Goal: Task Accomplishment & Management: Complete application form

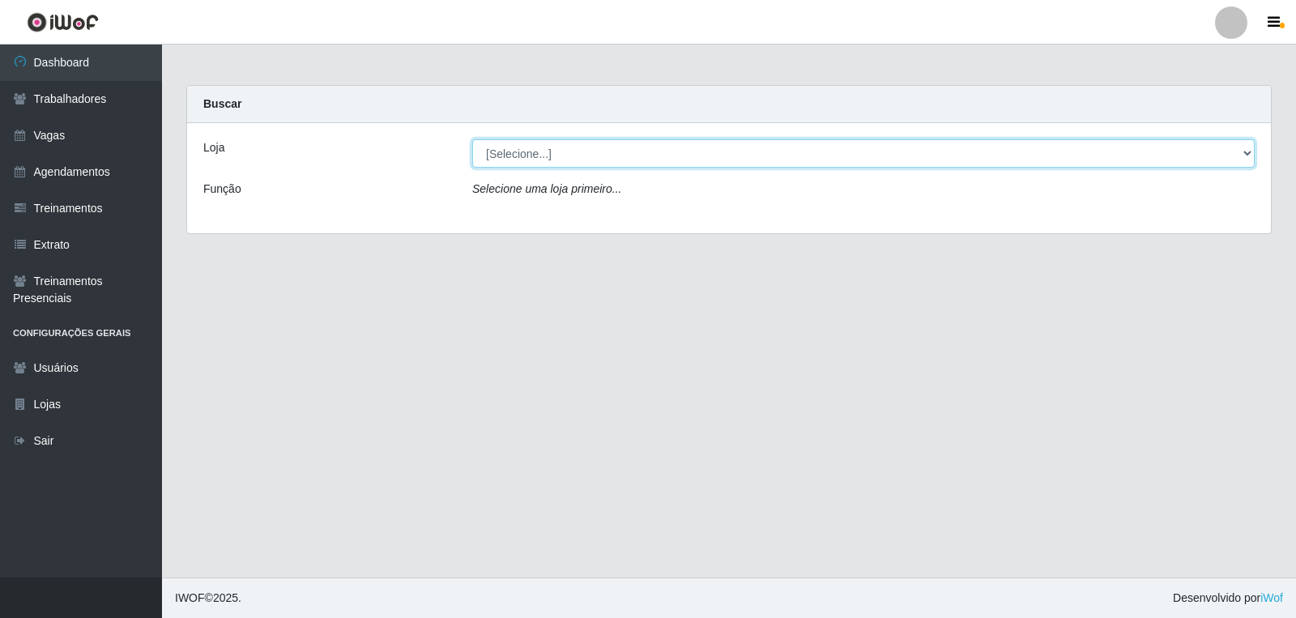
click at [534, 152] on select "[Selecione...] [PERSON_NAME] Clan - [GEOGRAPHIC_DATA]" at bounding box center [863, 153] width 782 height 28
select select "452"
click at [472, 139] on select "[Selecione...] [PERSON_NAME] Clan - [GEOGRAPHIC_DATA]" at bounding box center [863, 153] width 782 height 28
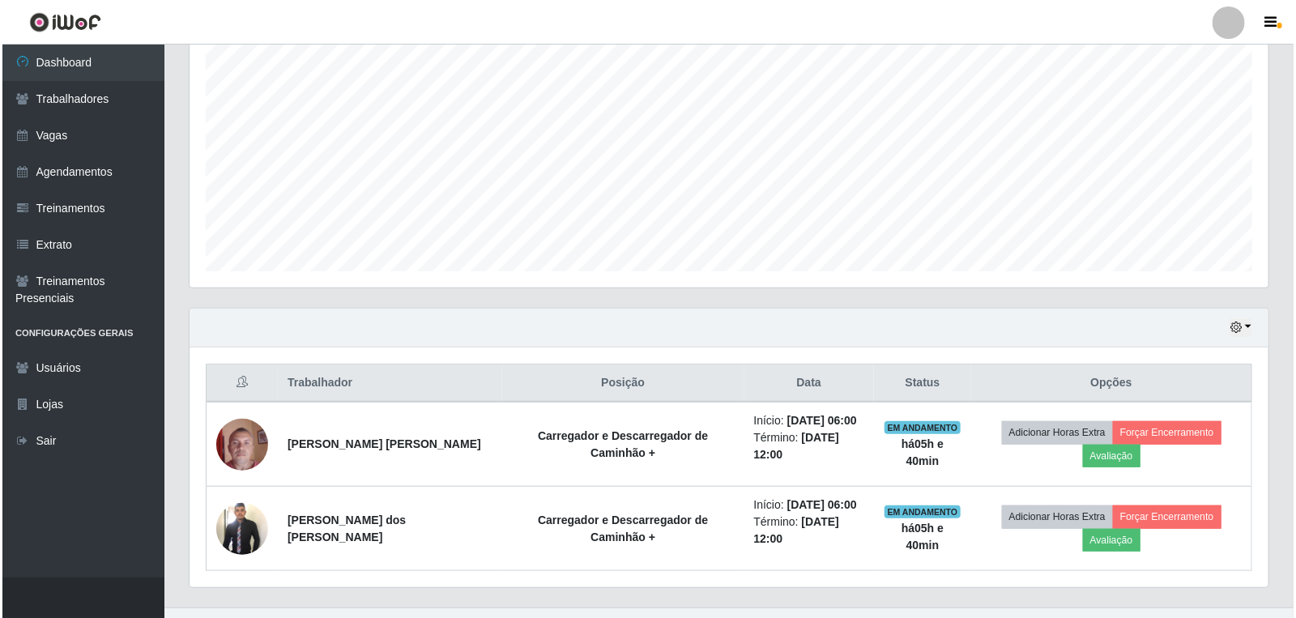
scroll to position [338, 0]
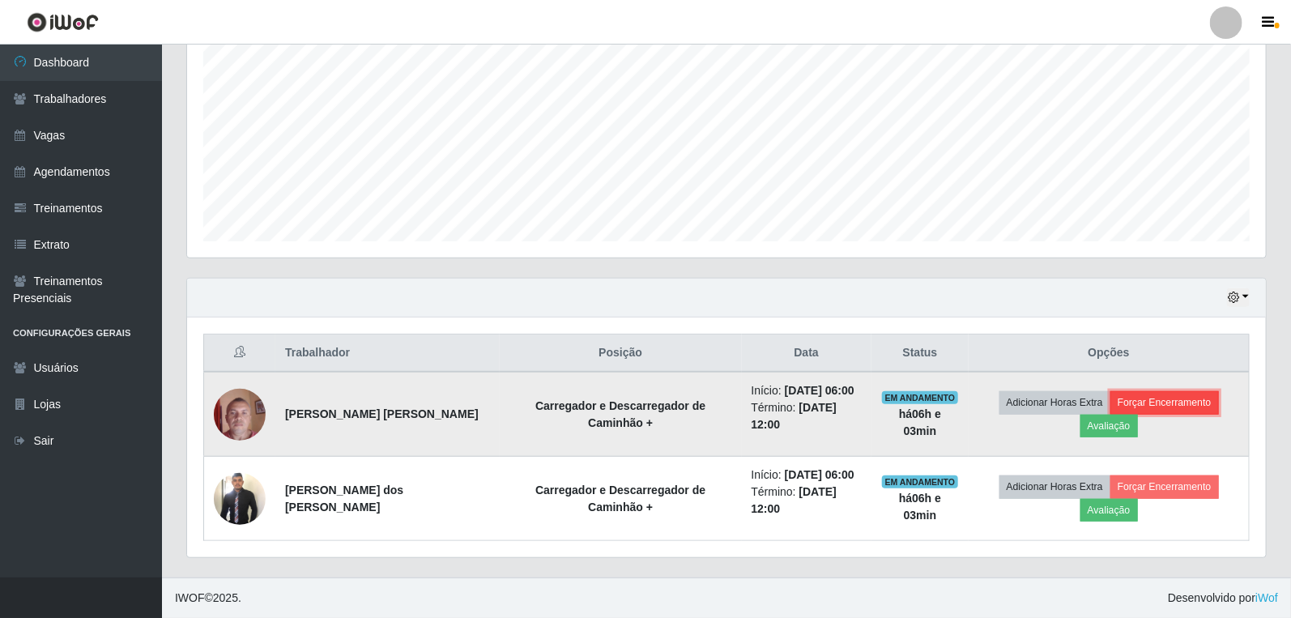
click at [1126, 400] on button "Forçar Encerramento" at bounding box center [1164, 402] width 109 height 23
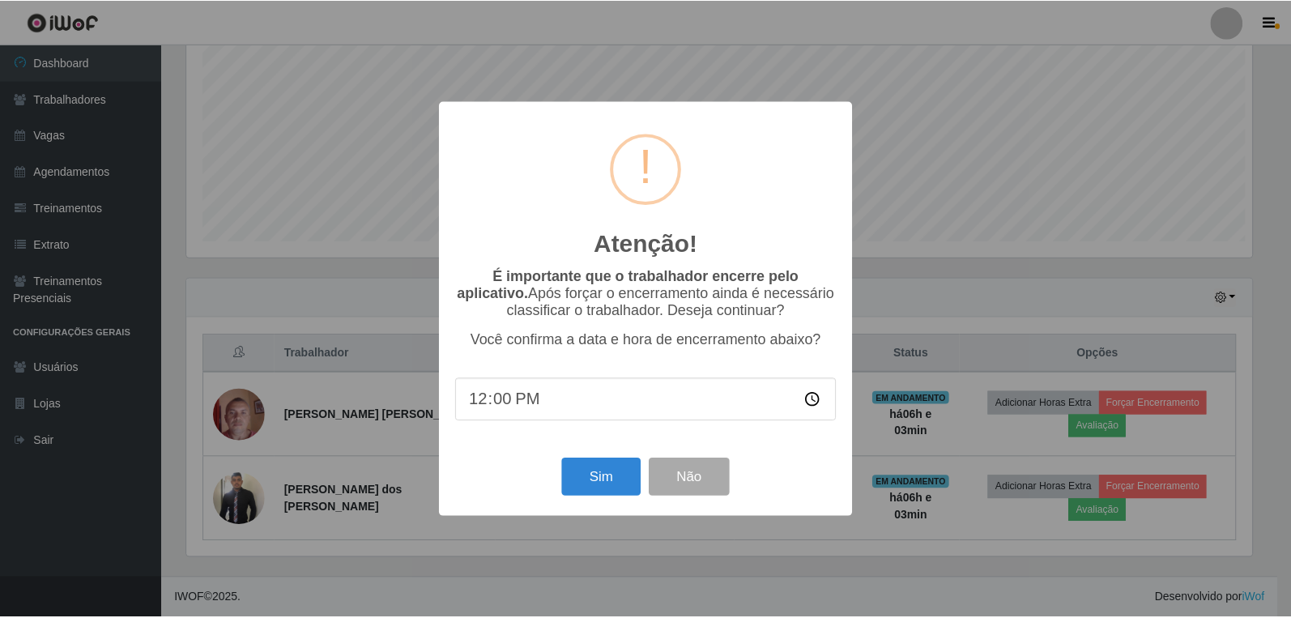
scroll to position [335, 1069]
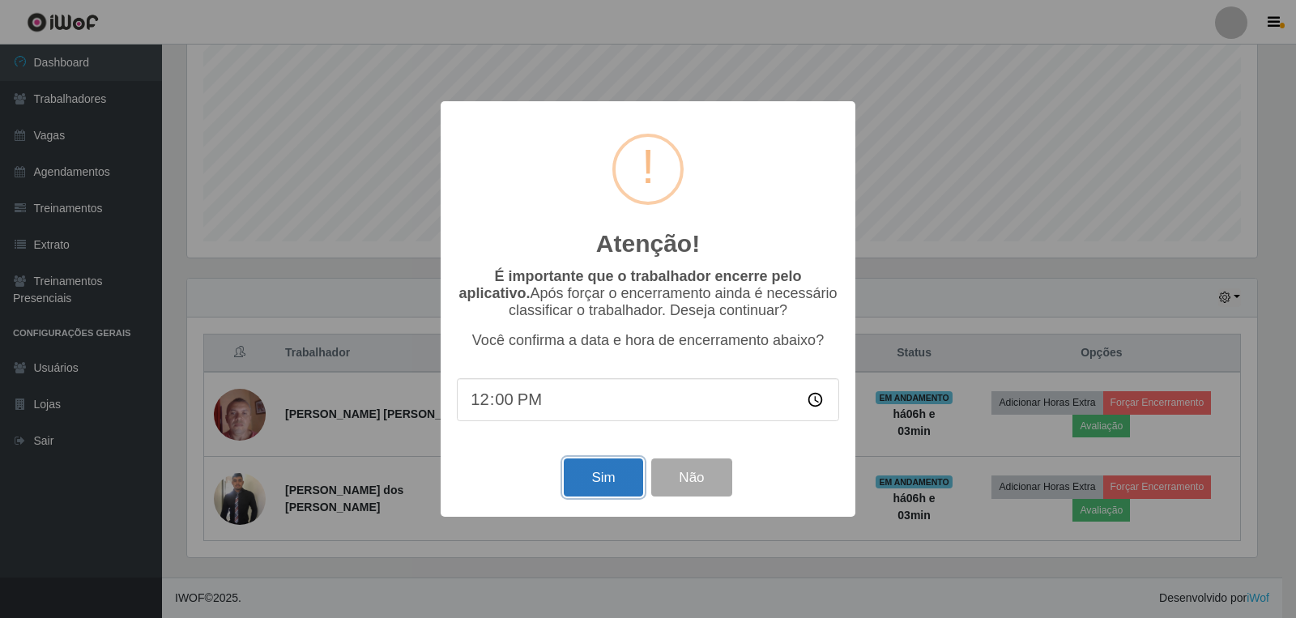
click at [599, 482] on button "Sim" at bounding box center [603, 477] width 79 height 38
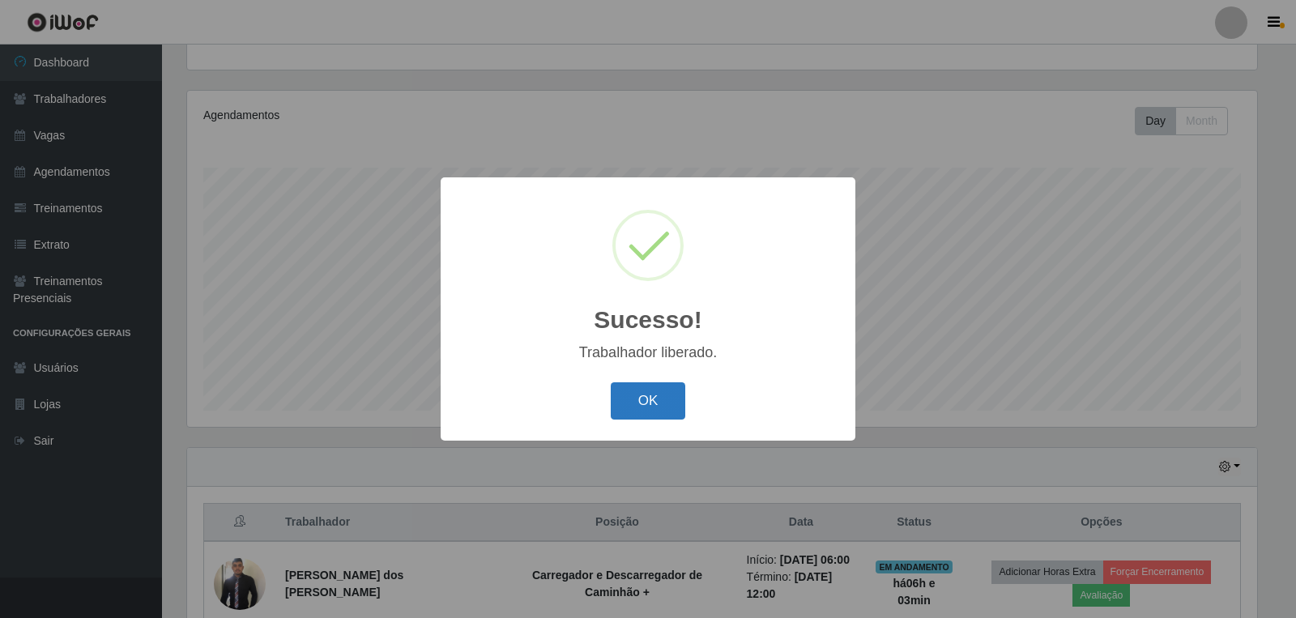
click at [656, 398] on button "OK" at bounding box center [648, 401] width 75 height 38
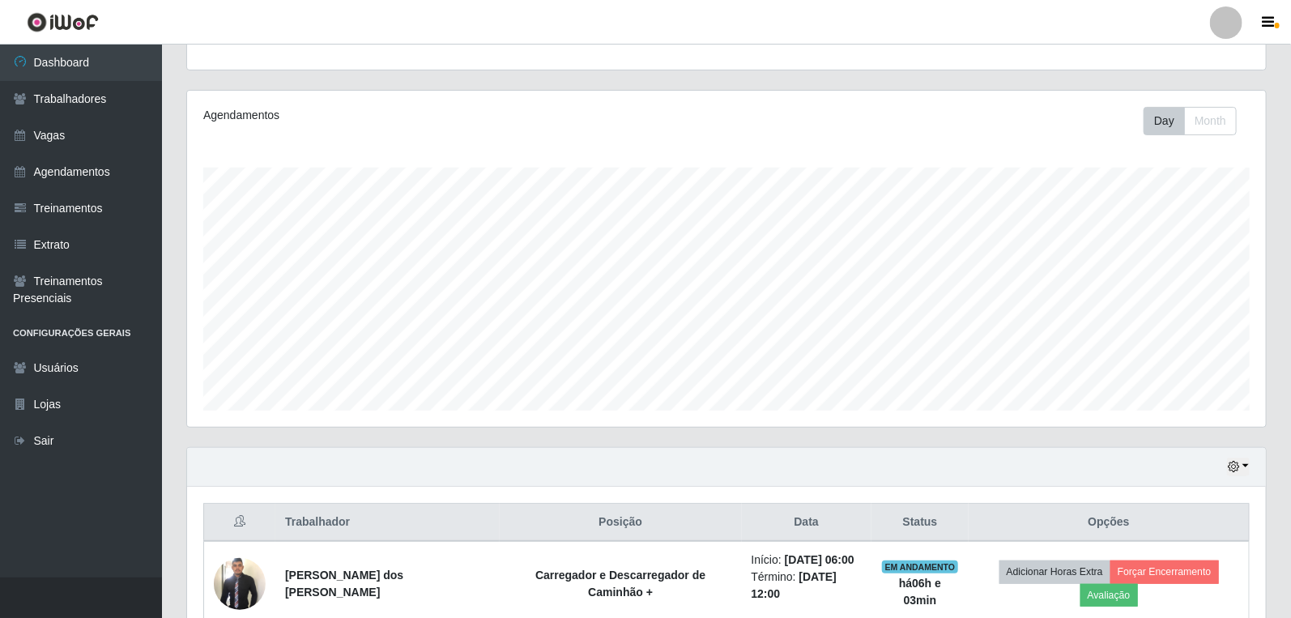
scroll to position [335, 1079]
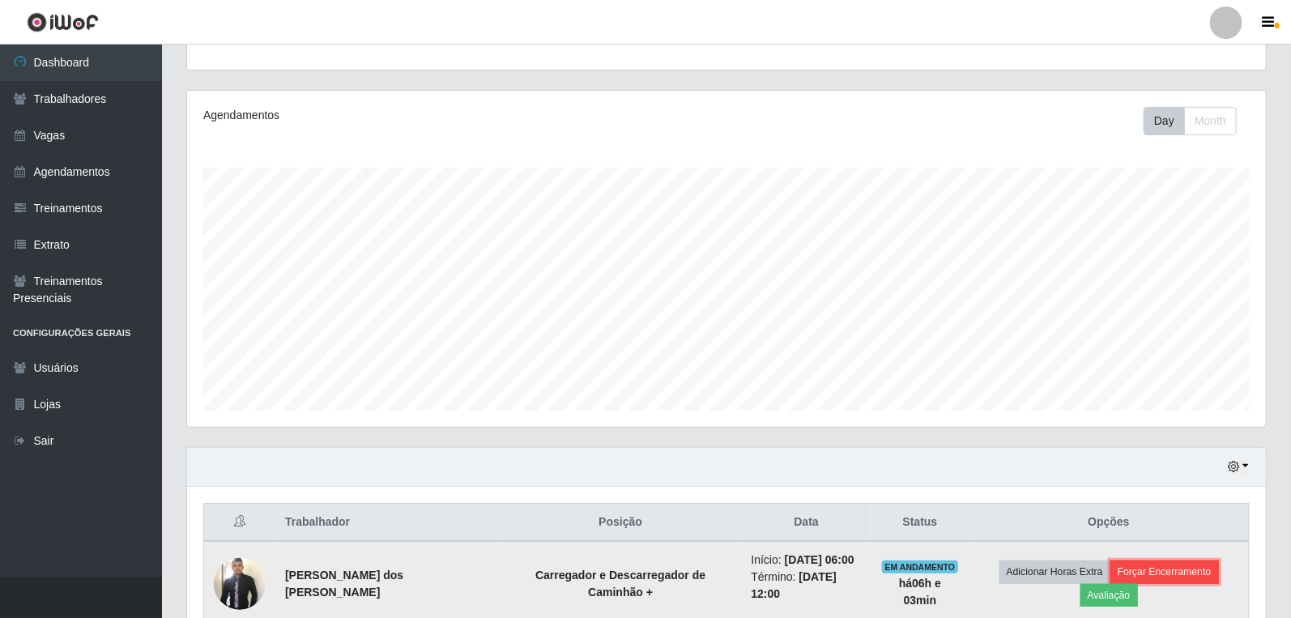
click at [1126, 577] on button "Forçar Encerramento" at bounding box center [1164, 571] width 109 height 23
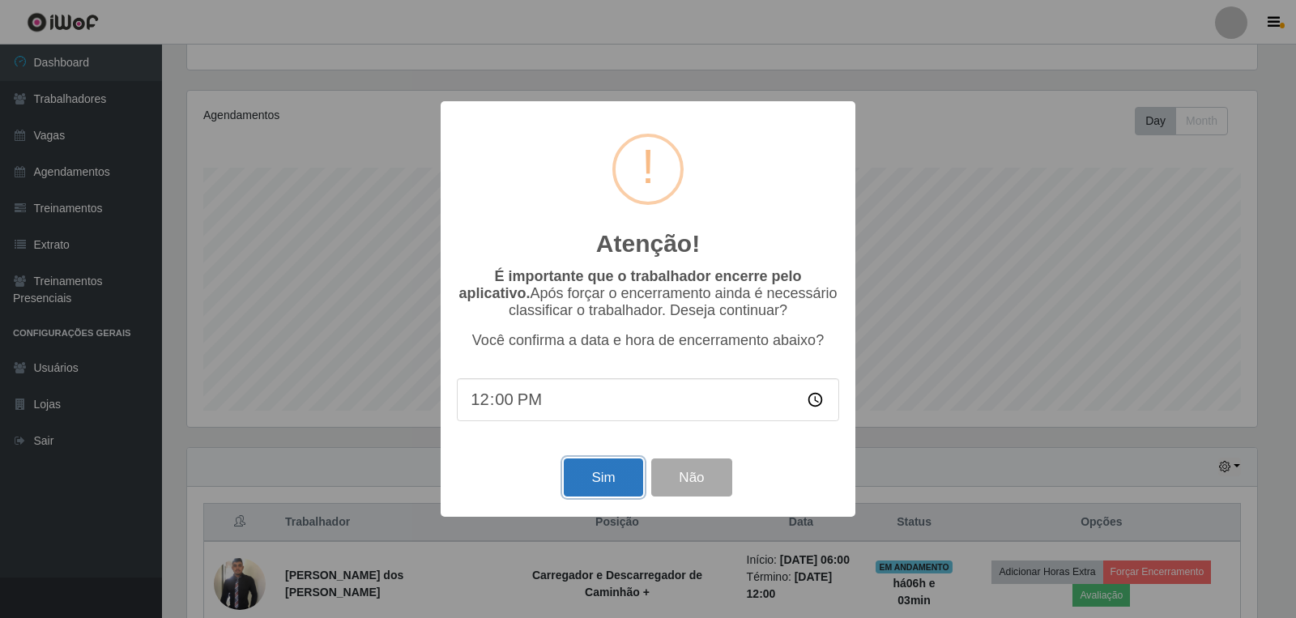
click at [638, 478] on button "Sim" at bounding box center [603, 477] width 79 height 38
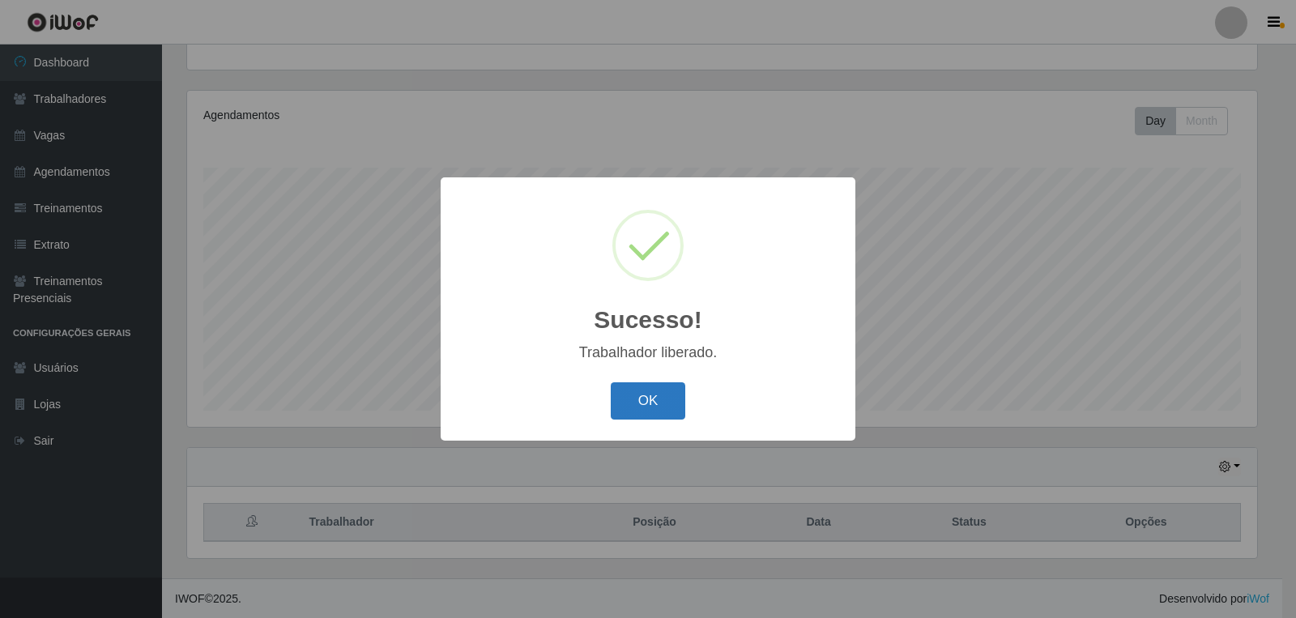
click at [654, 411] on button "OK" at bounding box center [648, 401] width 75 height 38
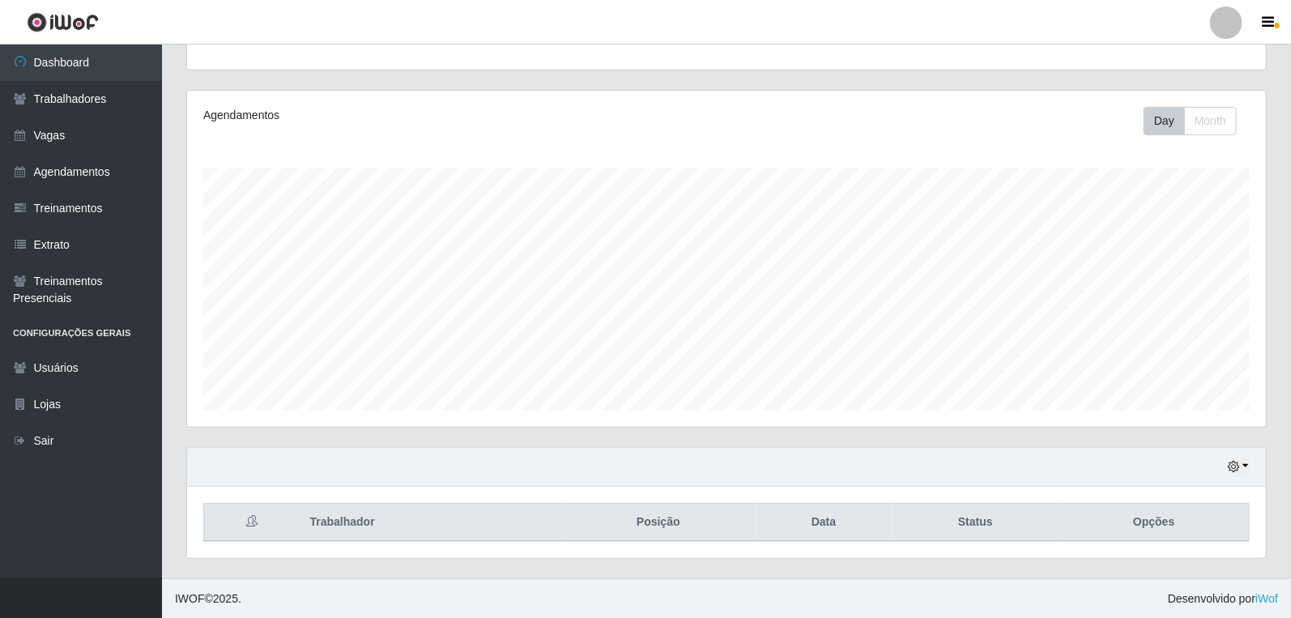
scroll to position [335, 1079]
click at [82, 165] on link "Agendamentos" at bounding box center [81, 172] width 162 height 36
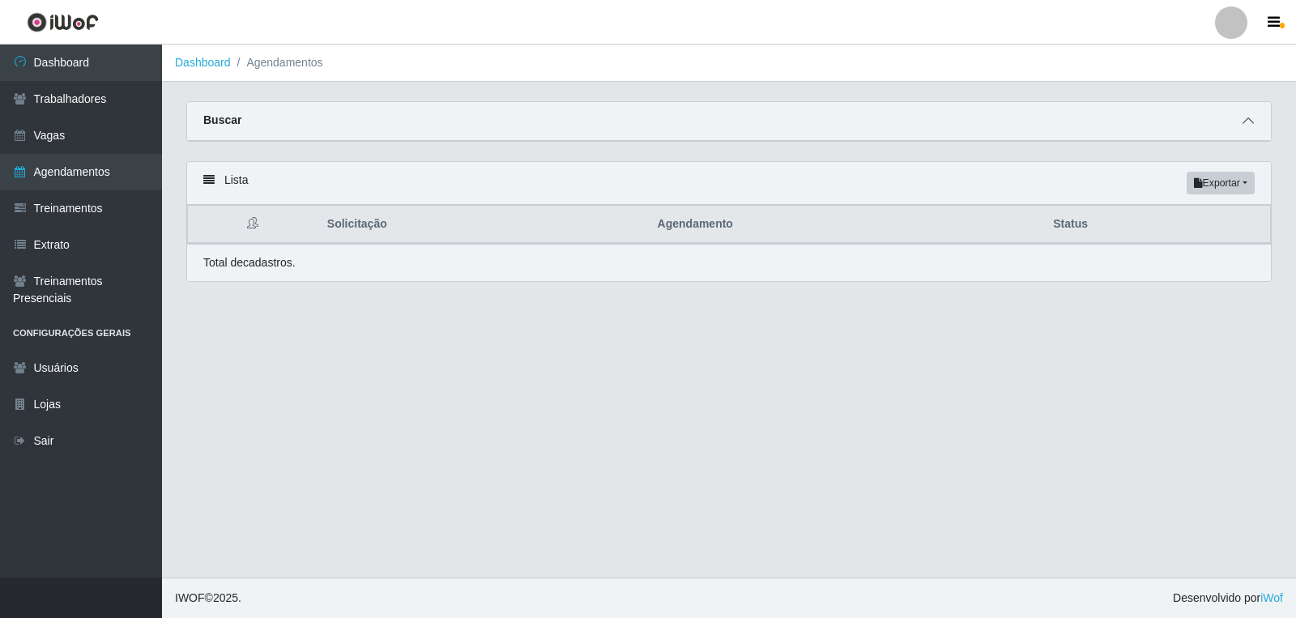
click at [1257, 117] on span at bounding box center [1247, 121] width 19 height 19
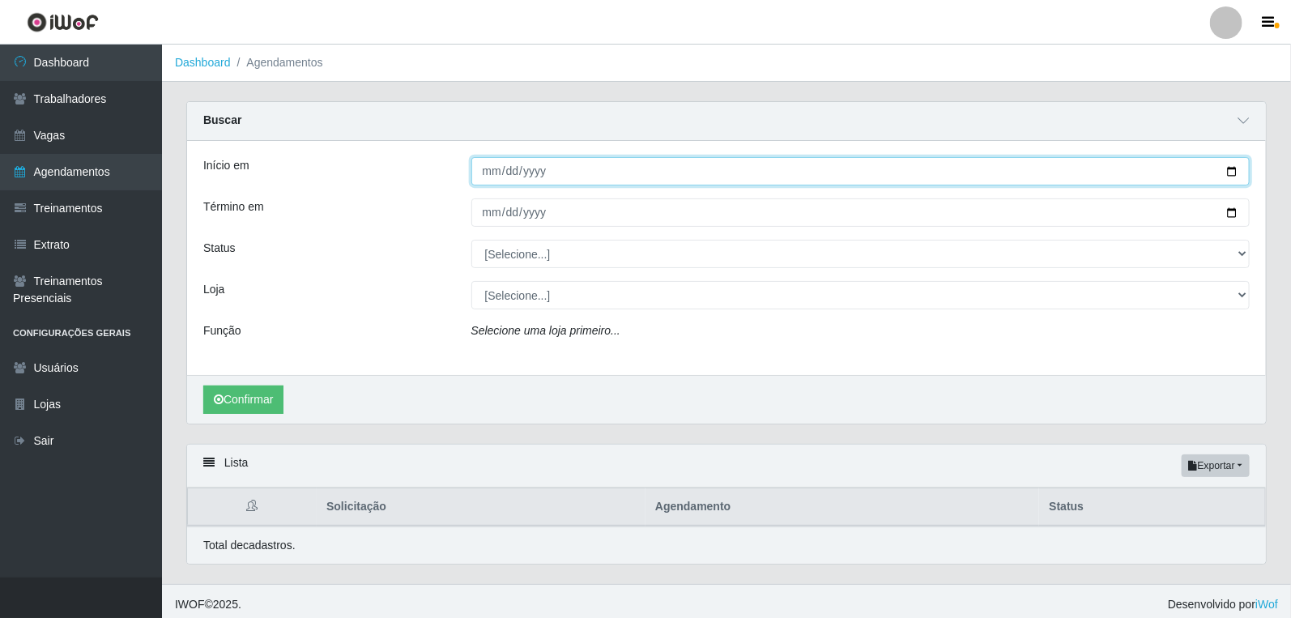
click at [487, 168] on input "Início em" at bounding box center [860, 171] width 779 height 28
type input "[DATE]"
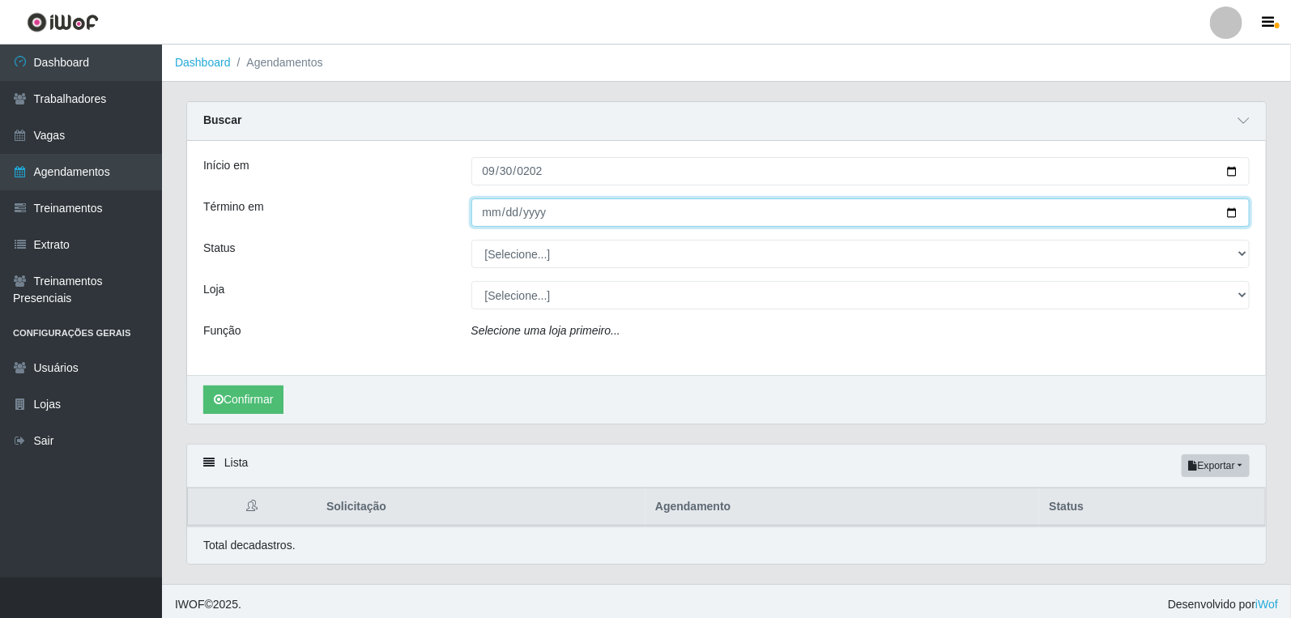
click at [489, 213] on input "Término em" at bounding box center [860, 212] width 779 height 28
type input "[DATE]"
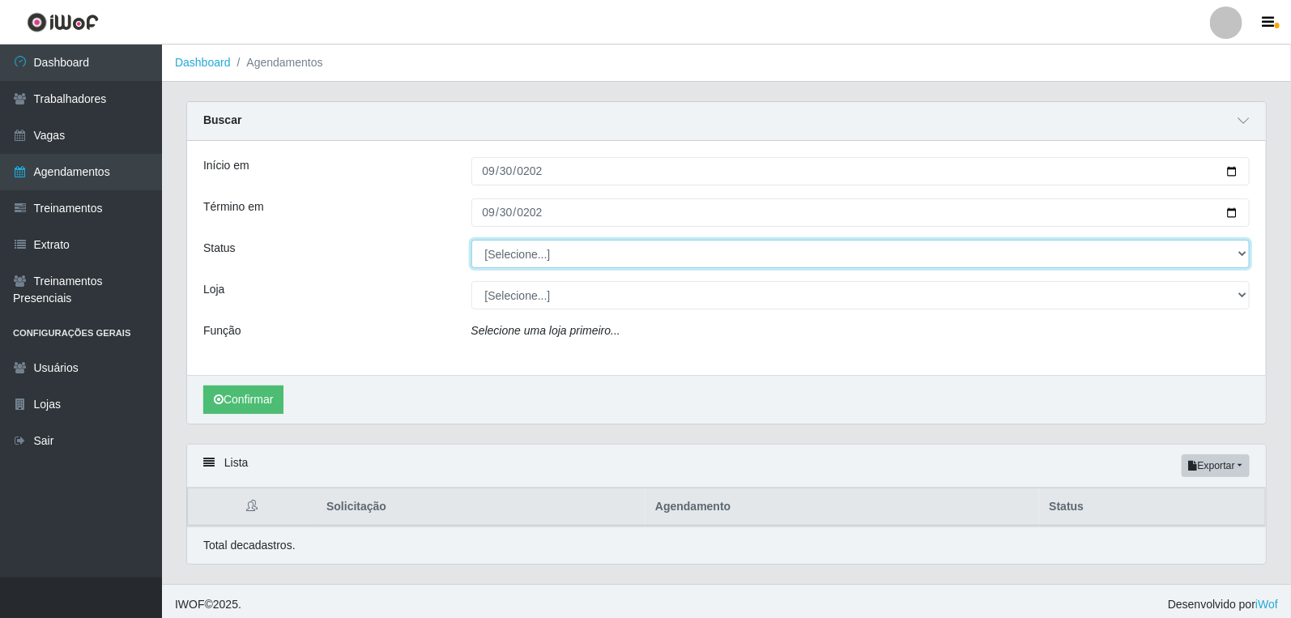
click at [507, 247] on select "[Selecione...] AGENDADO AGUARDANDO LIBERAR EM ANDAMENTO EM REVISÃO FINALIZADO C…" at bounding box center [860, 254] width 779 height 28
select select "AGENDADO"
click at [471, 240] on select "[Selecione...] AGENDADO AGUARDANDO LIBERAR EM ANDAMENTO EM REVISÃO FINALIZADO C…" at bounding box center [860, 254] width 779 height 28
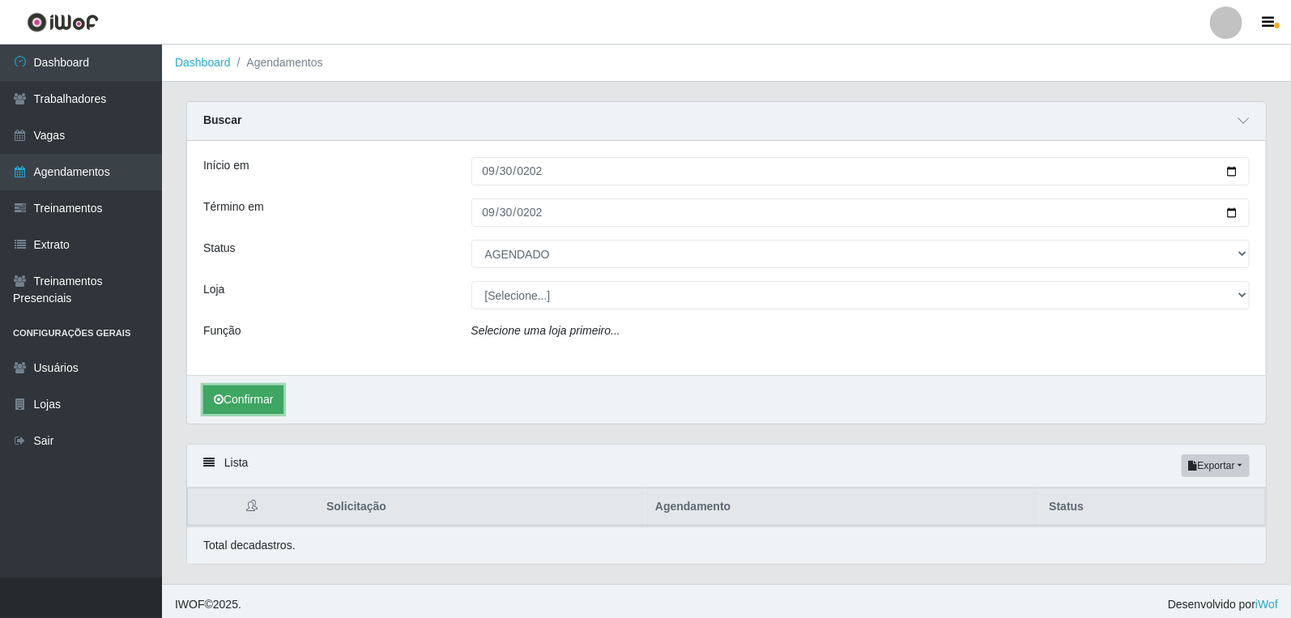
click at [249, 411] on button "Confirmar" at bounding box center [243, 399] width 80 height 28
click at [255, 403] on button "Confirmar" at bounding box center [243, 399] width 80 height 28
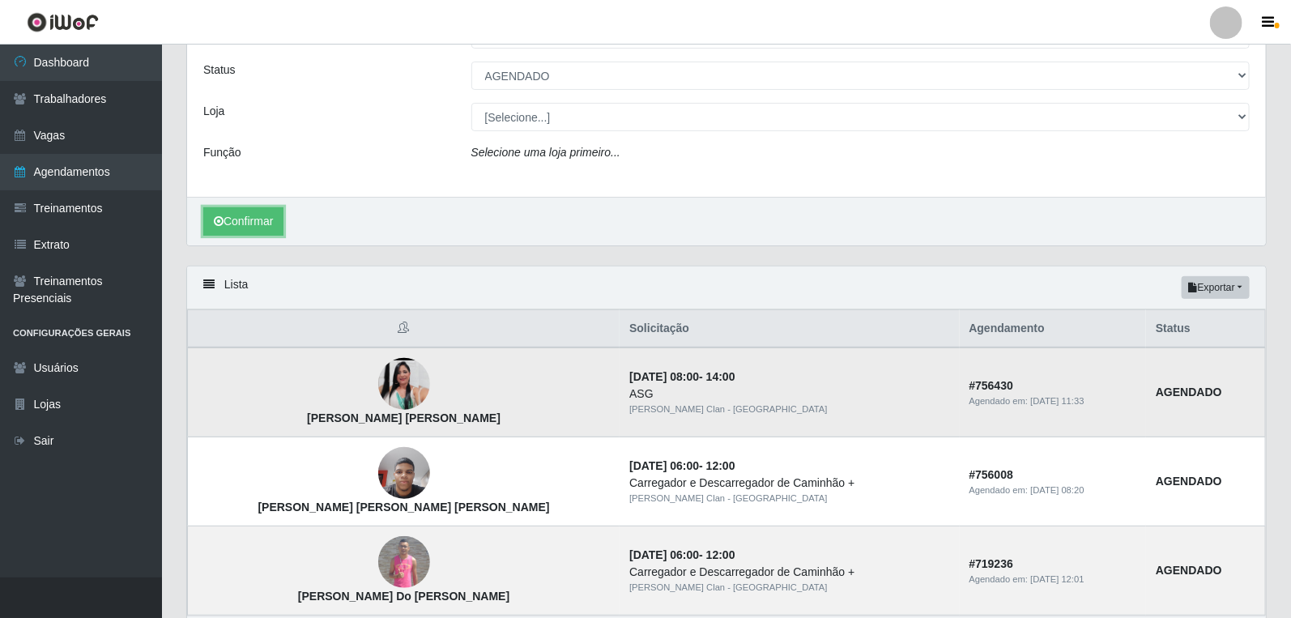
scroll to position [180, 0]
